Goal: Task Accomplishment & Management: Manage account settings

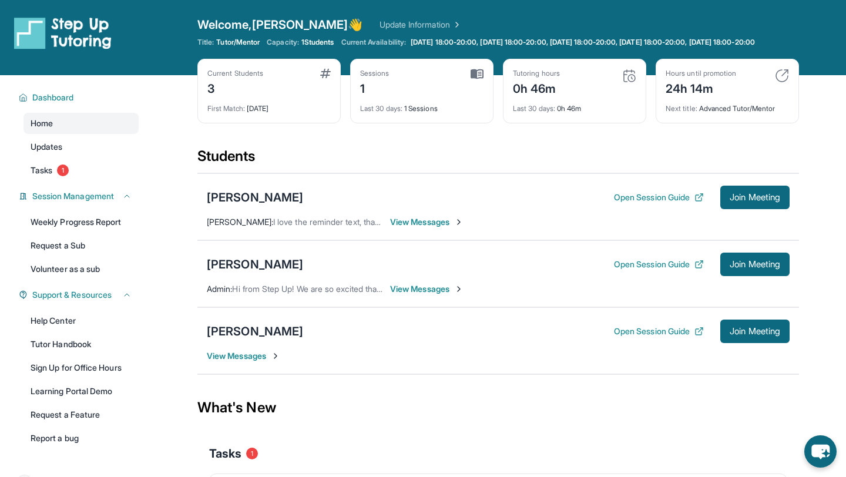
scroll to position [33, 0]
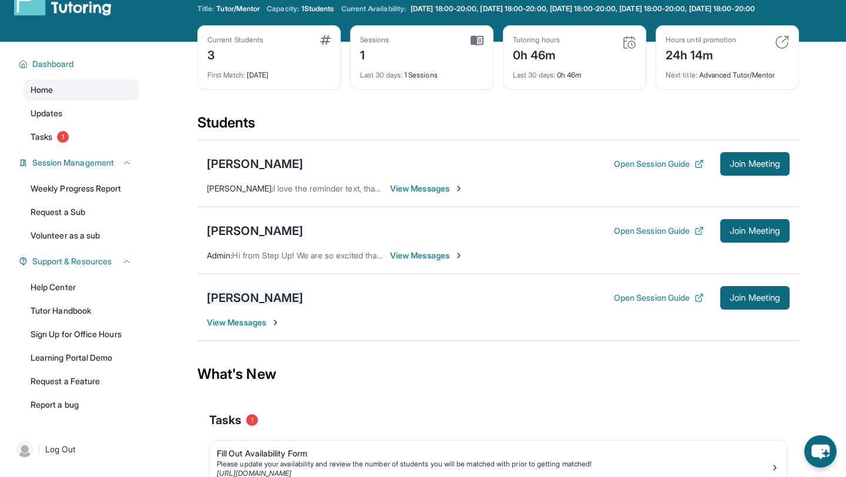
click at [249, 306] on div "[PERSON_NAME]" at bounding box center [255, 298] width 96 height 16
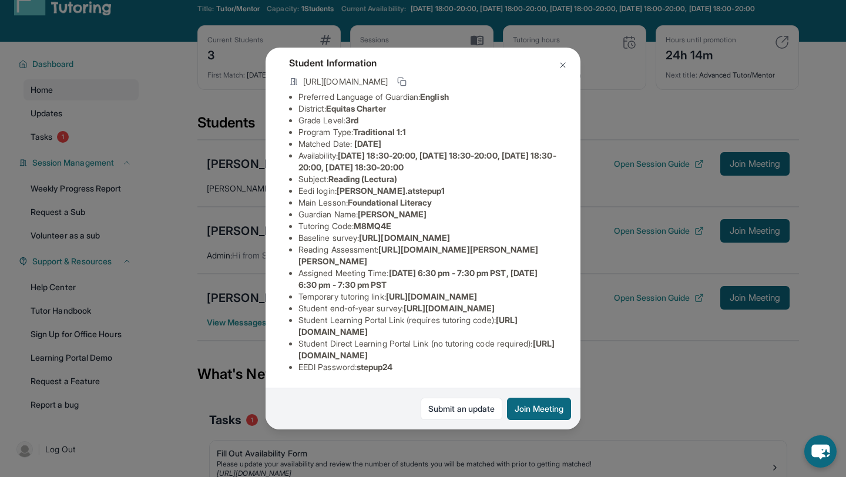
scroll to position [81, 0]
click at [296, 236] on ul "Preferred Language of Guardian: English District: Equitas Charter Grade Level: …" at bounding box center [423, 232] width 268 height 282
click at [359, 235] on span "[URL][DOMAIN_NAME]" at bounding box center [404, 238] width 91 height 10
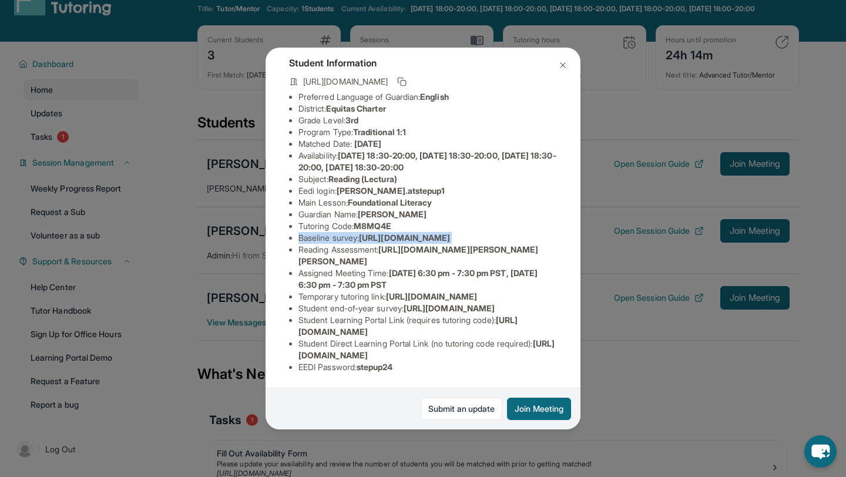
copy li "Baseline survey : https://airtable.com/apprlfn8WjpjBUn2G/shrK0QR6AaNyG5psY?pref…"
click at [568, 63] on button at bounding box center [563, 65] width 24 height 24
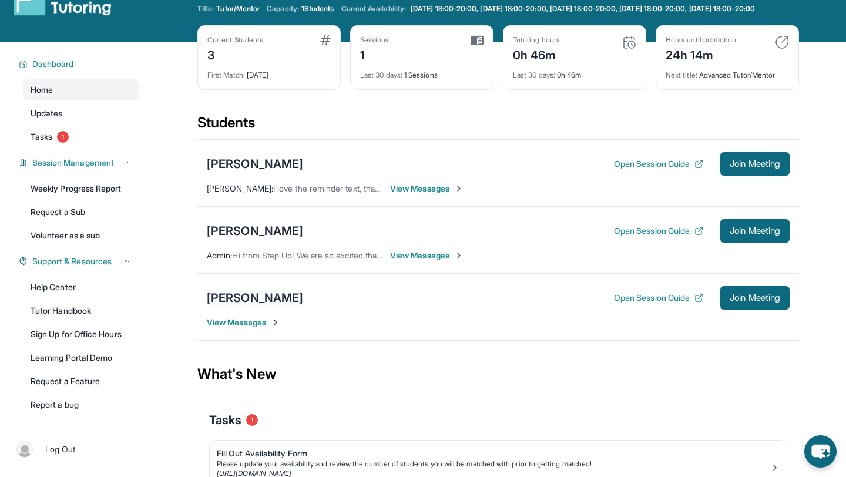
click at [219, 301] on div "[PERSON_NAME]" at bounding box center [255, 298] width 96 height 16
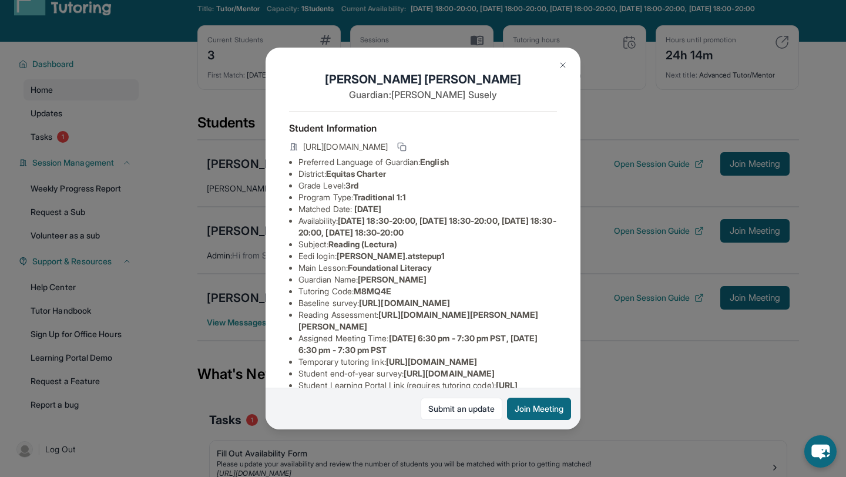
scroll to position [183, 0]
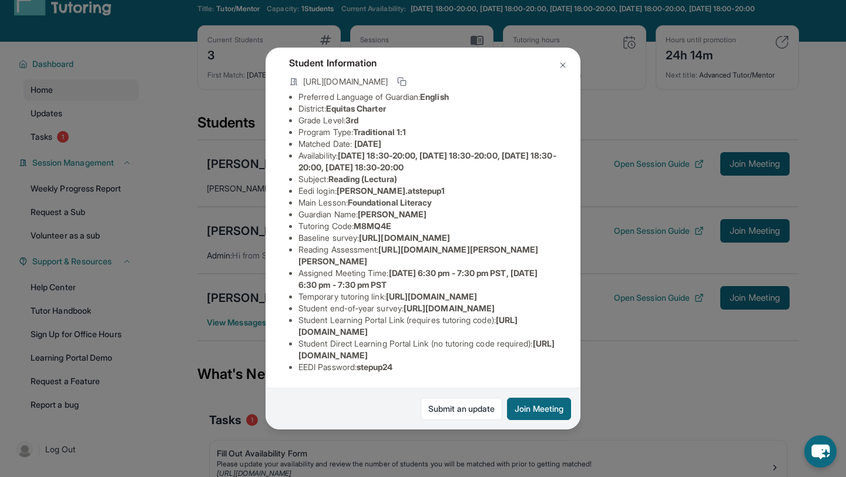
click at [562, 65] on img at bounding box center [562, 65] width 9 height 9
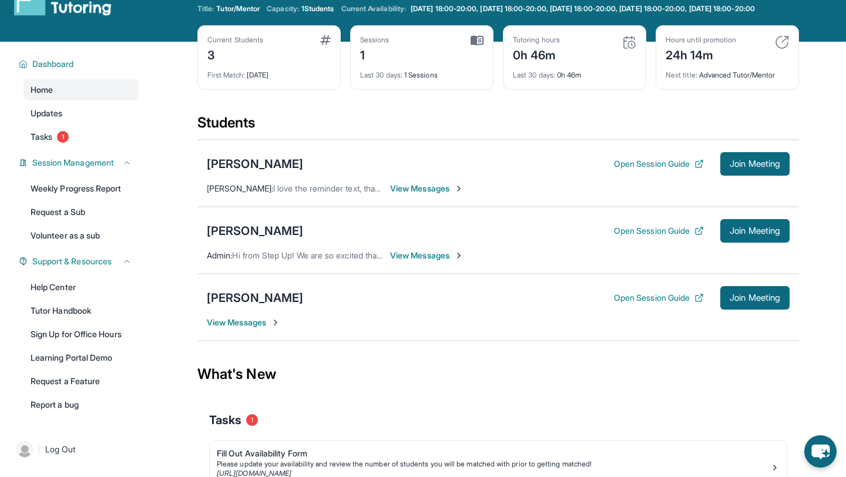
click at [237, 328] on span "View Messages" at bounding box center [243, 323] width 73 height 12
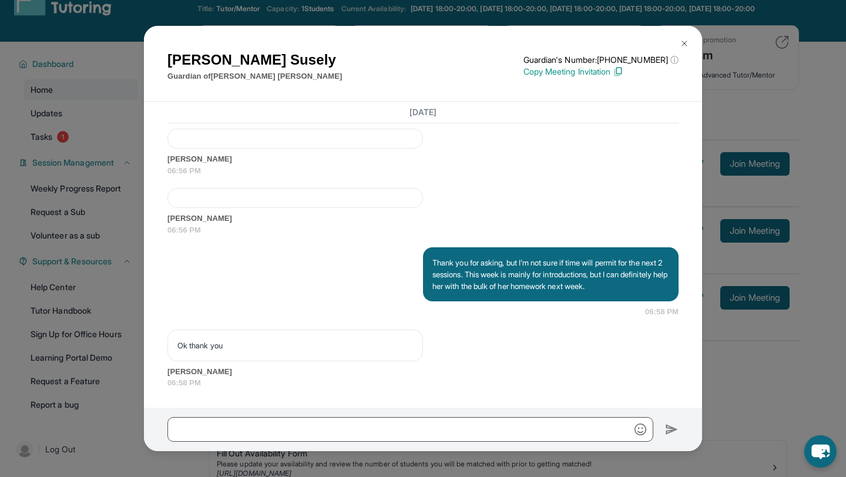
scroll to position [2402, 0]
click at [687, 40] on img at bounding box center [684, 43] width 9 height 9
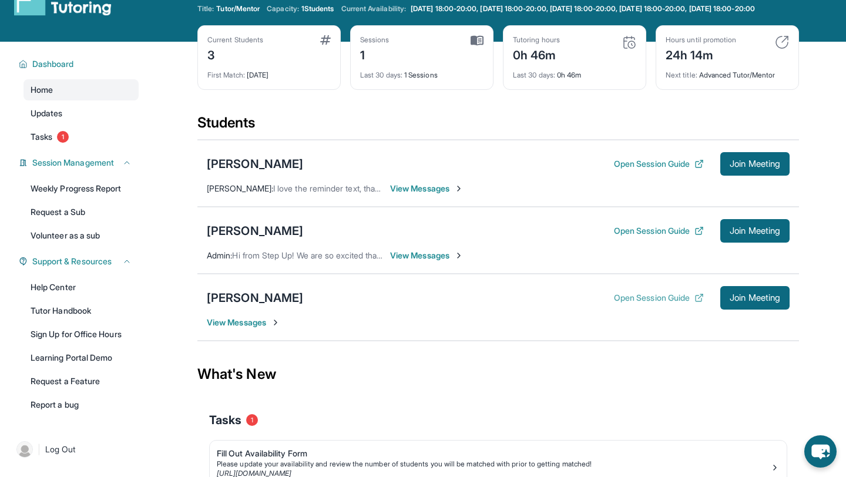
click at [666, 304] on button "Open Session Guide" at bounding box center [659, 298] width 90 height 12
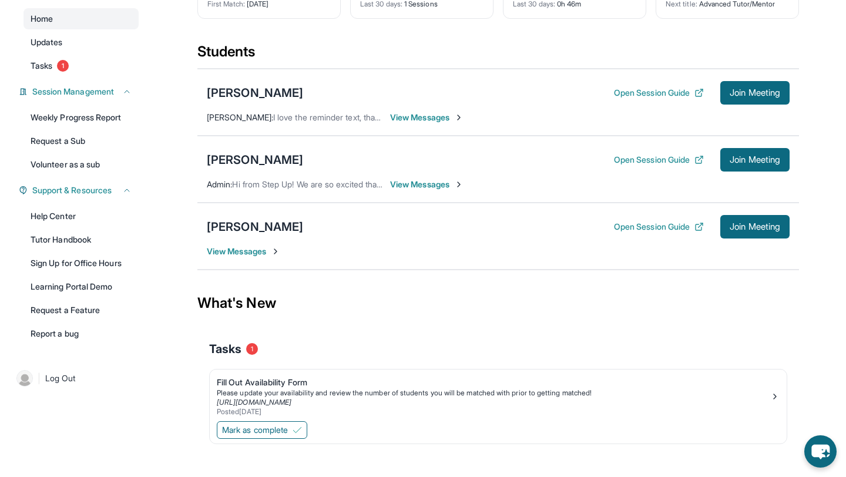
scroll to position [126, 0]
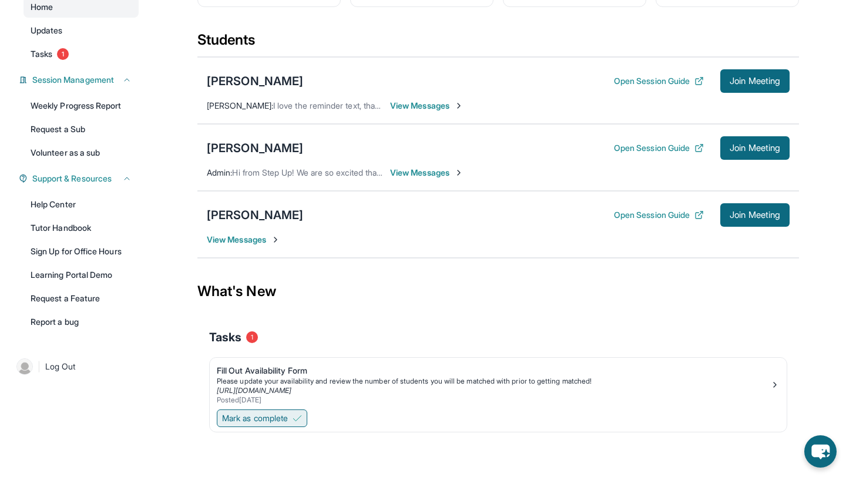
click at [299, 422] on img at bounding box center [297, 418] width 9 height 9
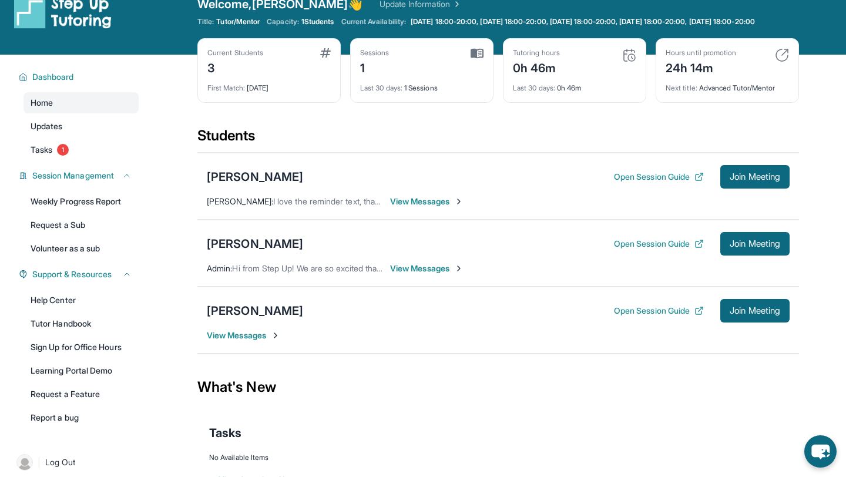
scroll to position [19, 0]
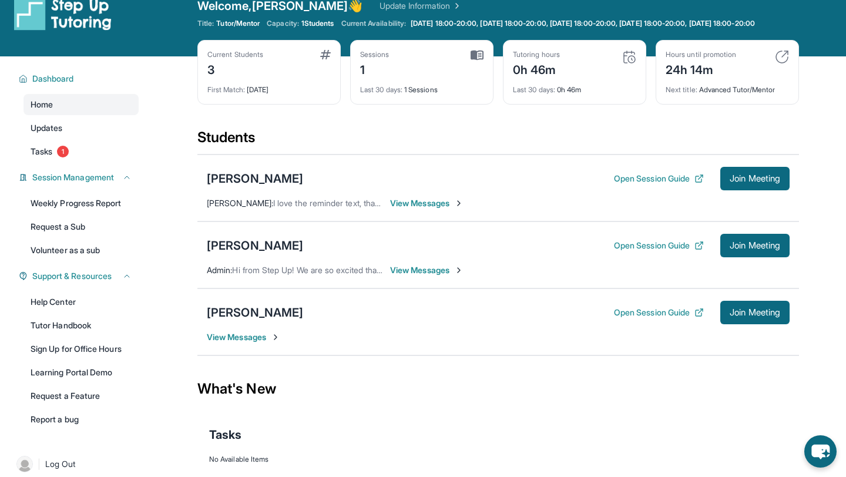
click at [378, 443] on div "Tasks" at bounding box center [498, 435] width 578 height 16
click at [253, 254] on div "[PERSON_NAME]" at bounding box center [255, 245] width 96 height 16
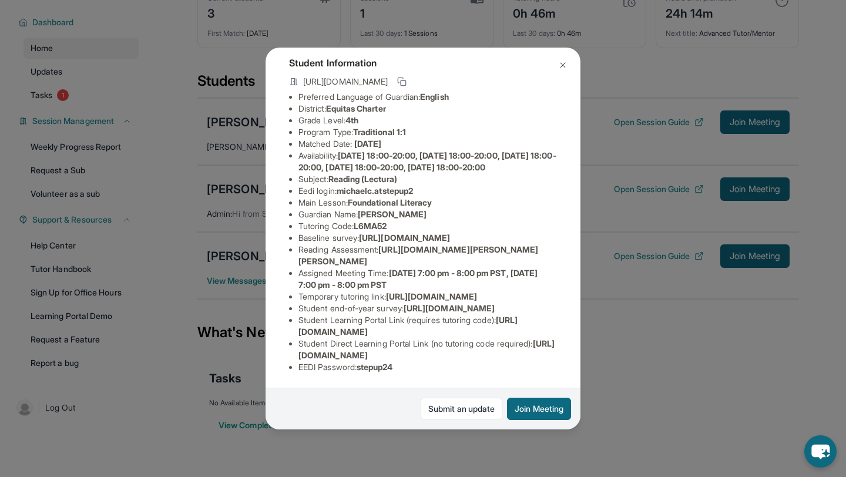
scroll to position [183, 0]
click at [423, 268] on span "Monday 7:00 pm - 8:00 pm PST, Wednesday 7:00 pm - 8:00 pm PST" at bounding box center [418, 279] width 239 height 22
click at [564, 65] on img at bounding box center [562, 65] width 9 height 9
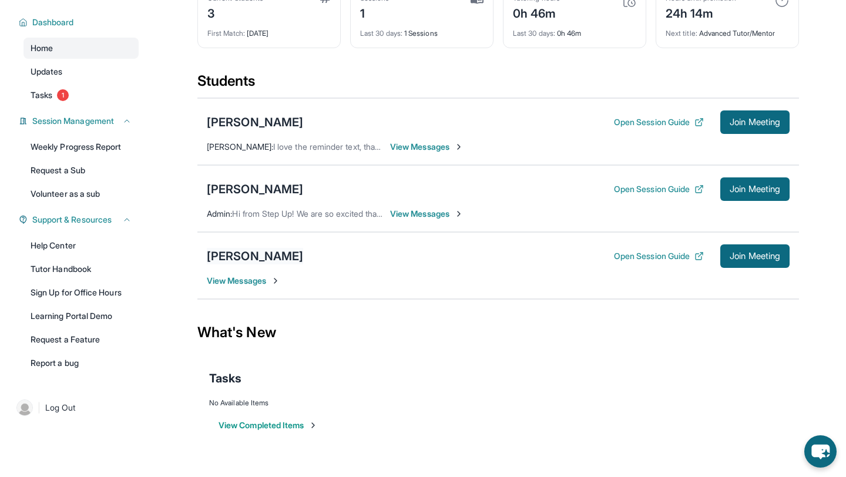
click at [264, 250] on div "[PERSON_NAME]" at bounding box center [255, 256] width 96 height 16
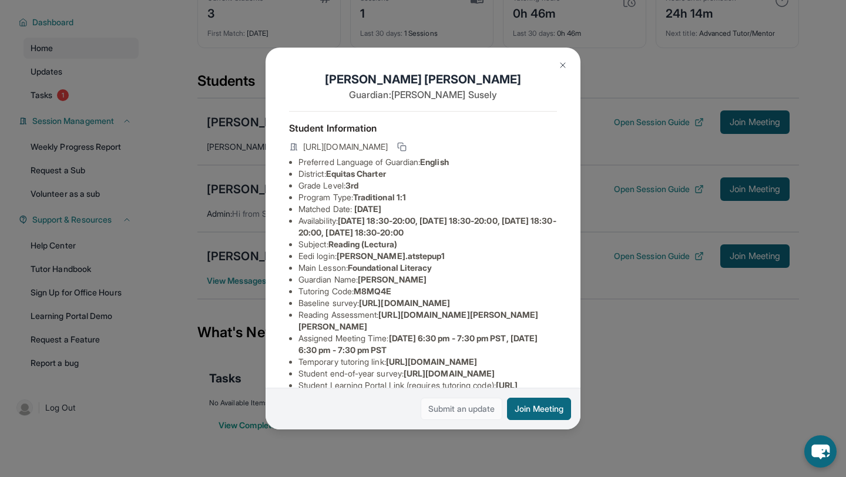
click at [451, 411] on link "Submit an update" at bounding box center [462, 409] width 82 height 22
click at [561, 63] on img at bounding box center [562, 65] width 9 height 9
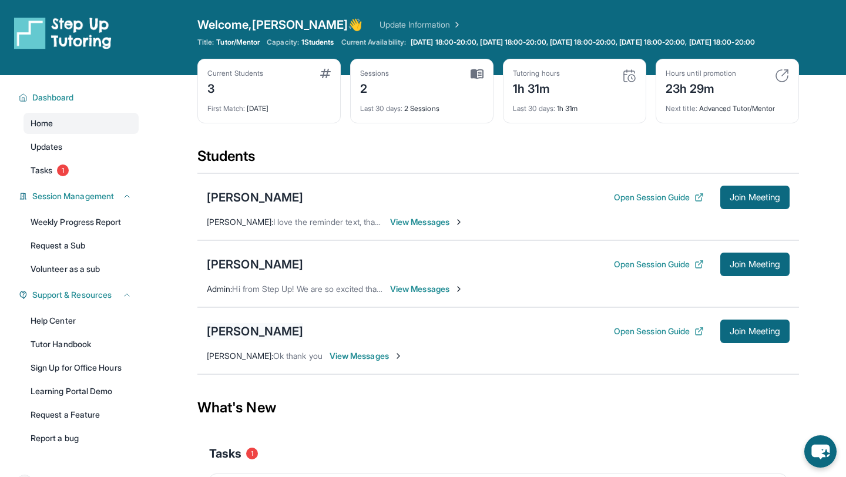
click at [269, 340] on div "[PERSON_NAME]" at bounding box center [255, 331] width 96 height 16
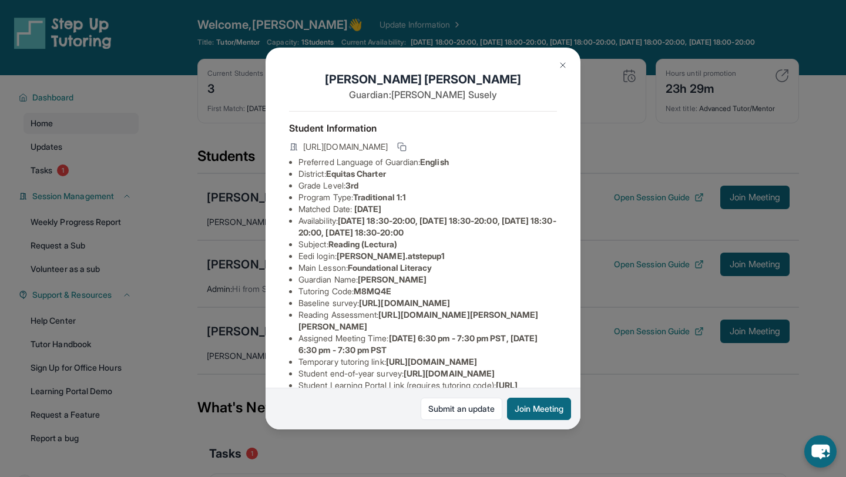
click at [562, 61] on img at bounding box center [562, 65] width 9 height 9
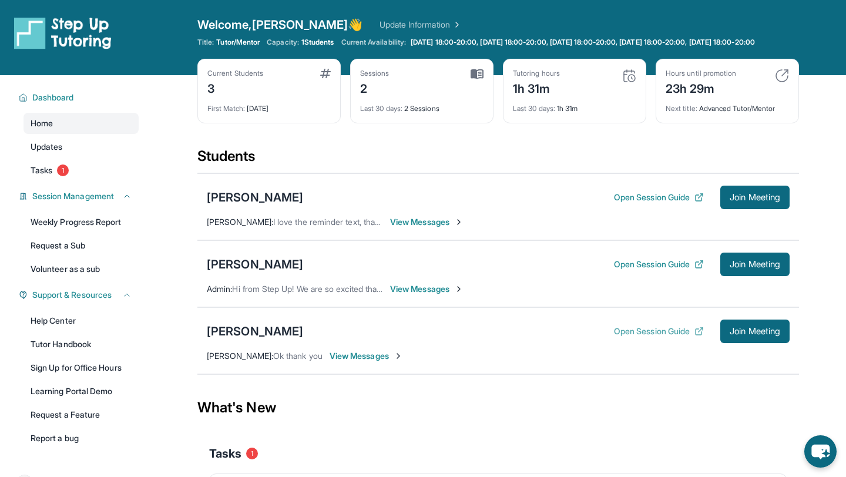
click at [646, 336] on button "Open Session Guide" at bounding box center [659, 332] width 90 height 12
click at [253, 340] on div "[PERSON_NAME]" at bounding box center [255, 331] width 96 height 16
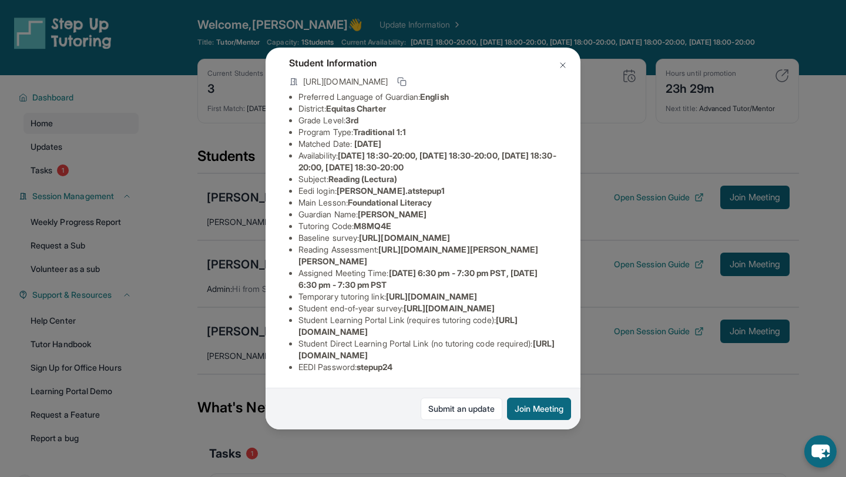
scroll to position [170, 425]
drag, startPoint x: 299, startPoint y: 146, endPoint x: 591, endPoint y: 169, distance: 293.5
click at [591, 169] on div "[PERSON_NAME] Guardian: [PERSON_NAME] Student Information [URL][DOMAIN_NAME] Pr…" at bounding box center [423, 238] width 846 height 477
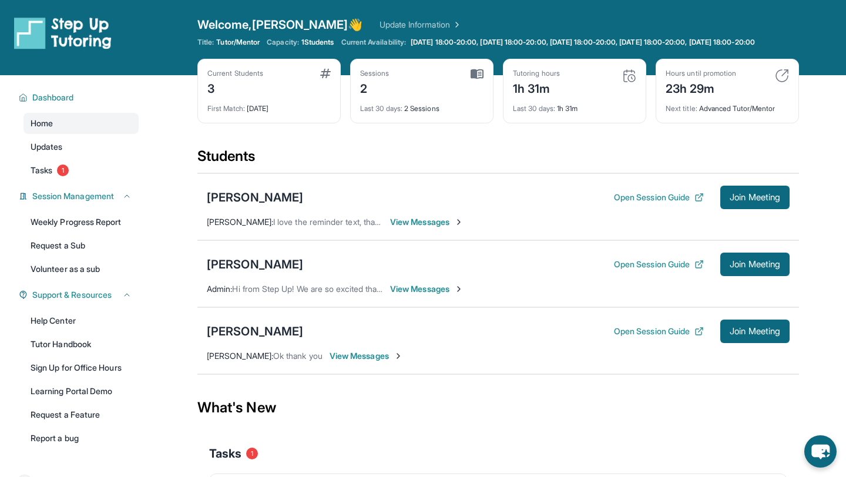
copy span "[URL][DOMAIN_NAME]"
click at [364, 362] on span "View Messages" at bounding box center [366, 356] width 73 height 12
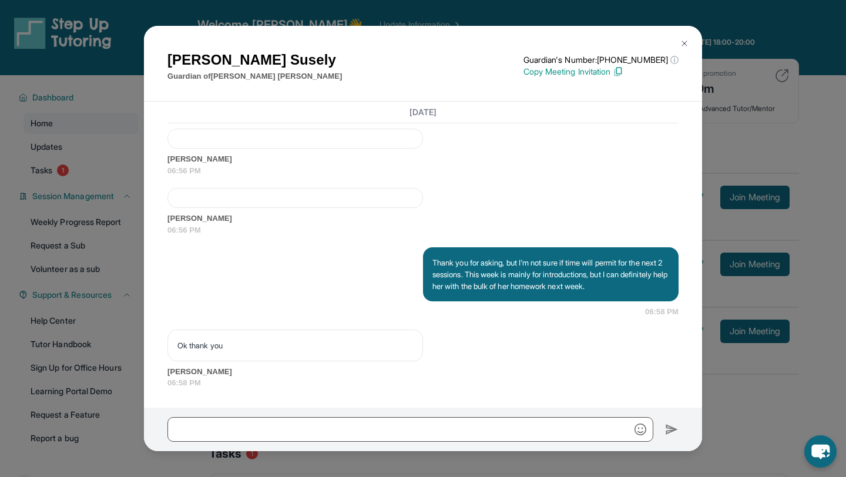
scroll to position [2402, 0]
click at [679, 45] on button at bounding box center [685, 44] width 24 height 24
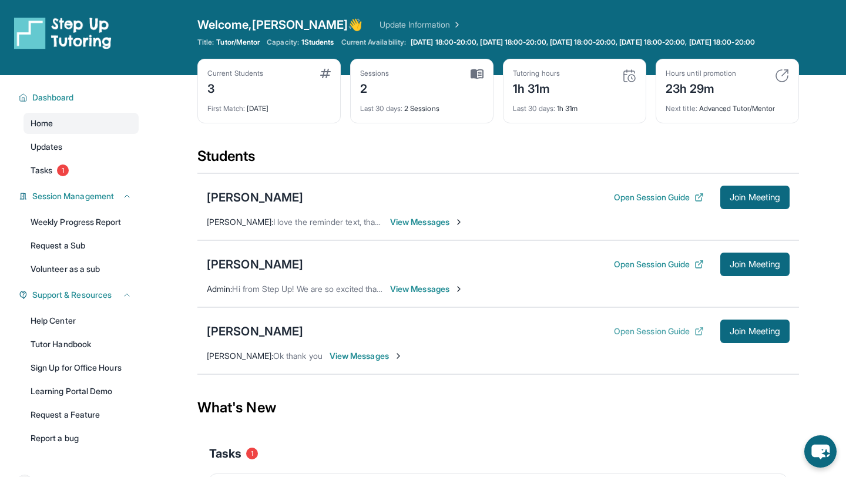
click at [660, 337] on button "Open Session Guide" at bounding box center [659, 332] width 90 height 12
click at [246, 337] on div "[PERSON_NAME]" at bounding box center [255, 331] width 96 height 16
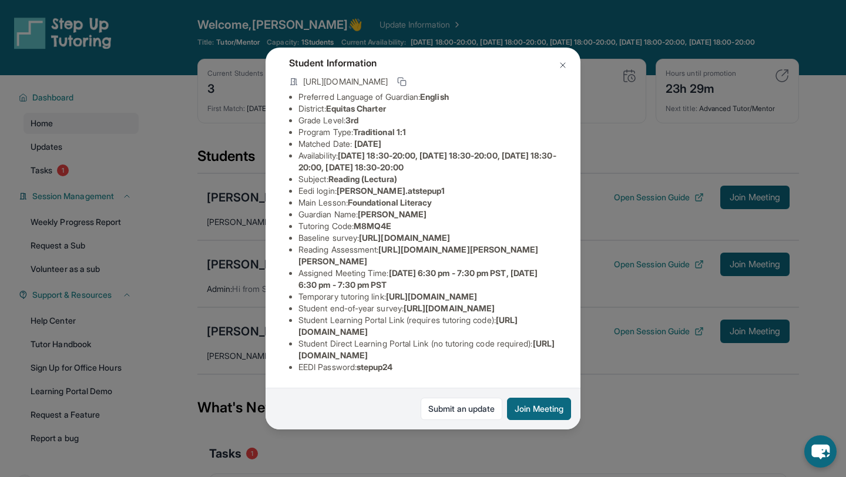
scroll to position [105, 0]
drag, startPoint x: 518, startPoint y: 232, endPoint x: 296, endPoint y: 214, distance: 222.8
click at [296, 215] on div "[PERSON_NAME] Guardian: [PERSON_NAME] Student Information [URL][DOMAIN_NAME] Pr…" at bounding box center [423, 239] width 315 height 382
copy span "[URL][DOMAIN_NAME]"
